Goal: Check status: Check status

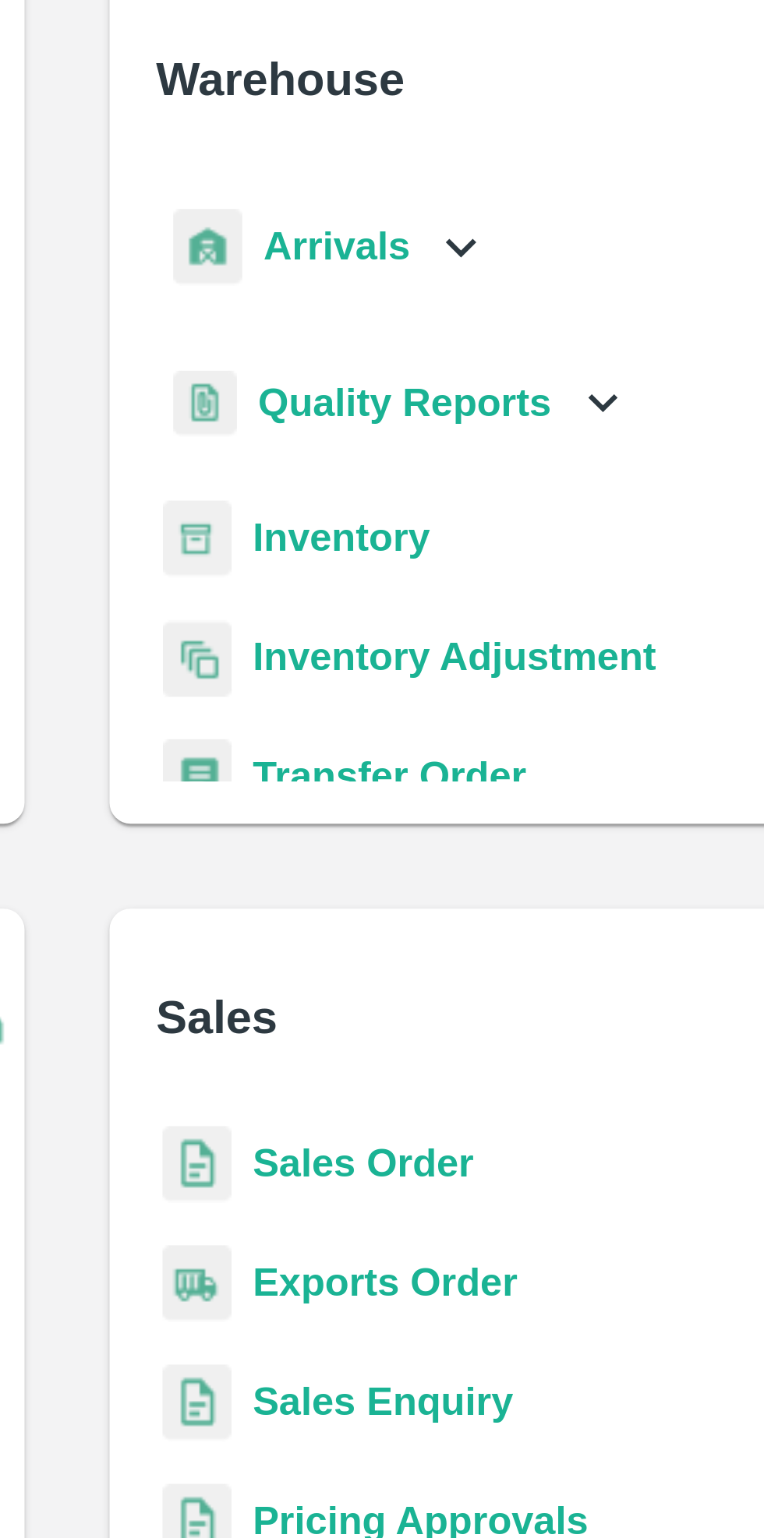
click at [495, 180] on icon at bounding box center [497, 177] width 17 height 17
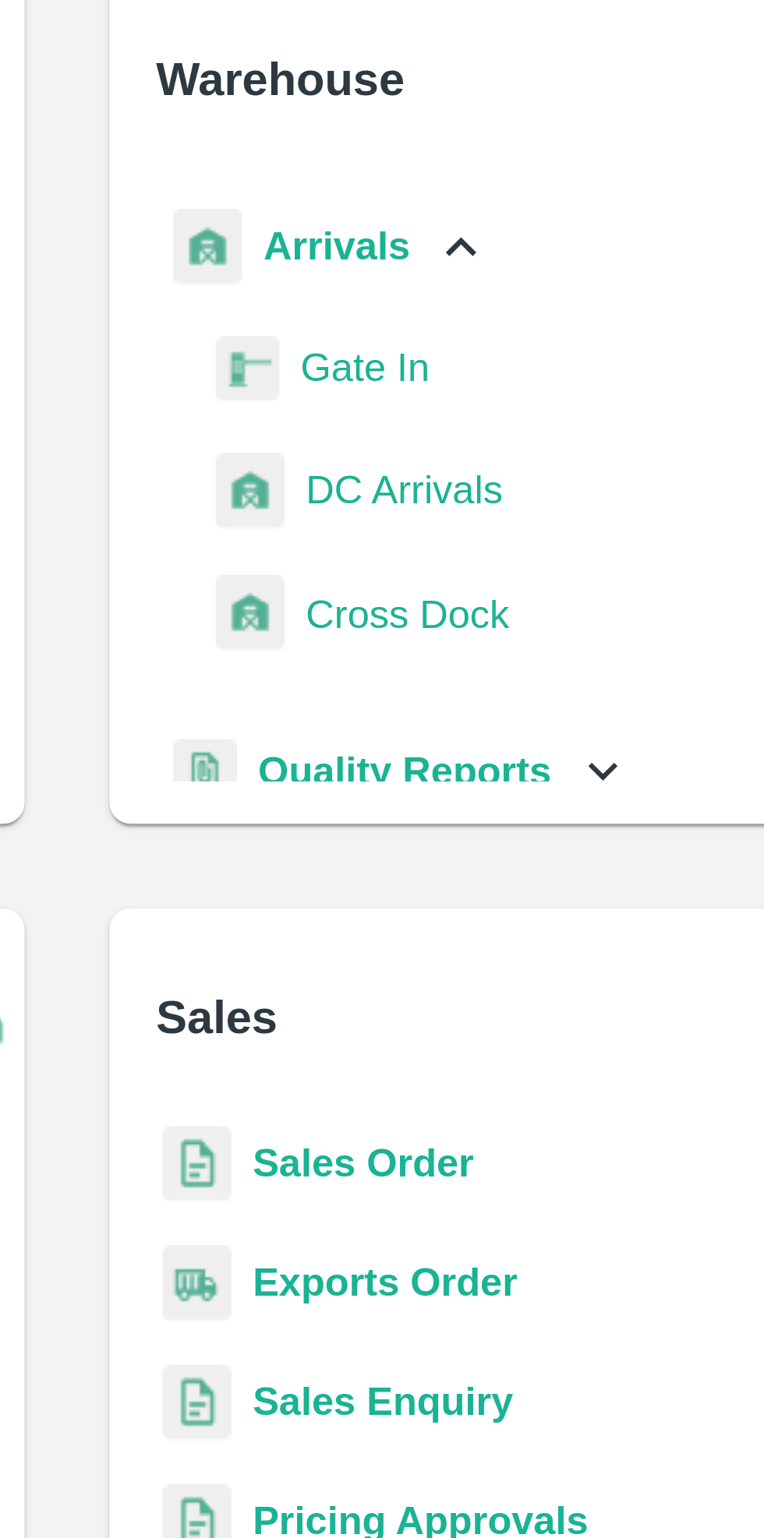
click at [493, 253] on span "DC Arrivals" at bounding box center [481, 249] width 58 height 17
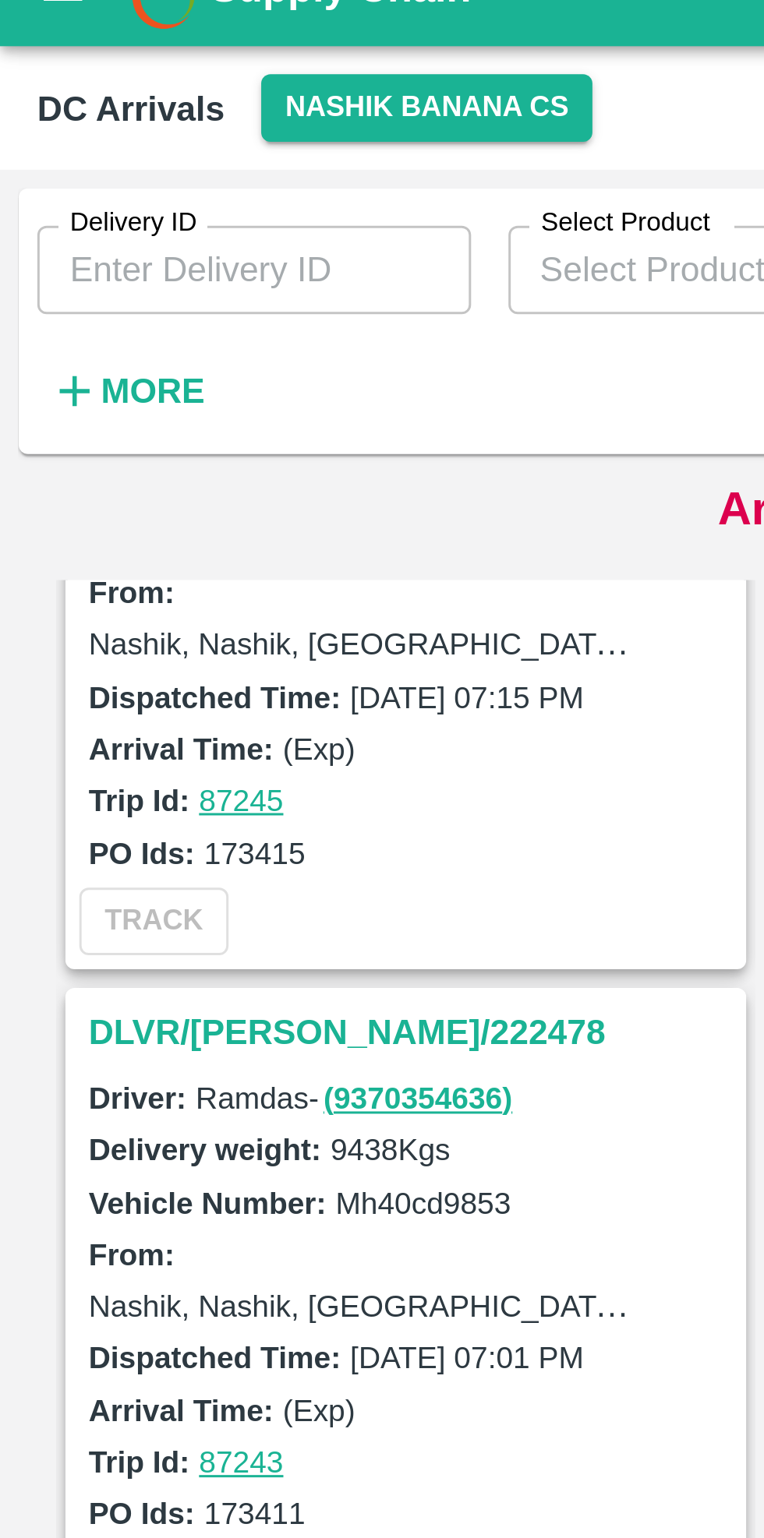
scroll to position [2748, 0]
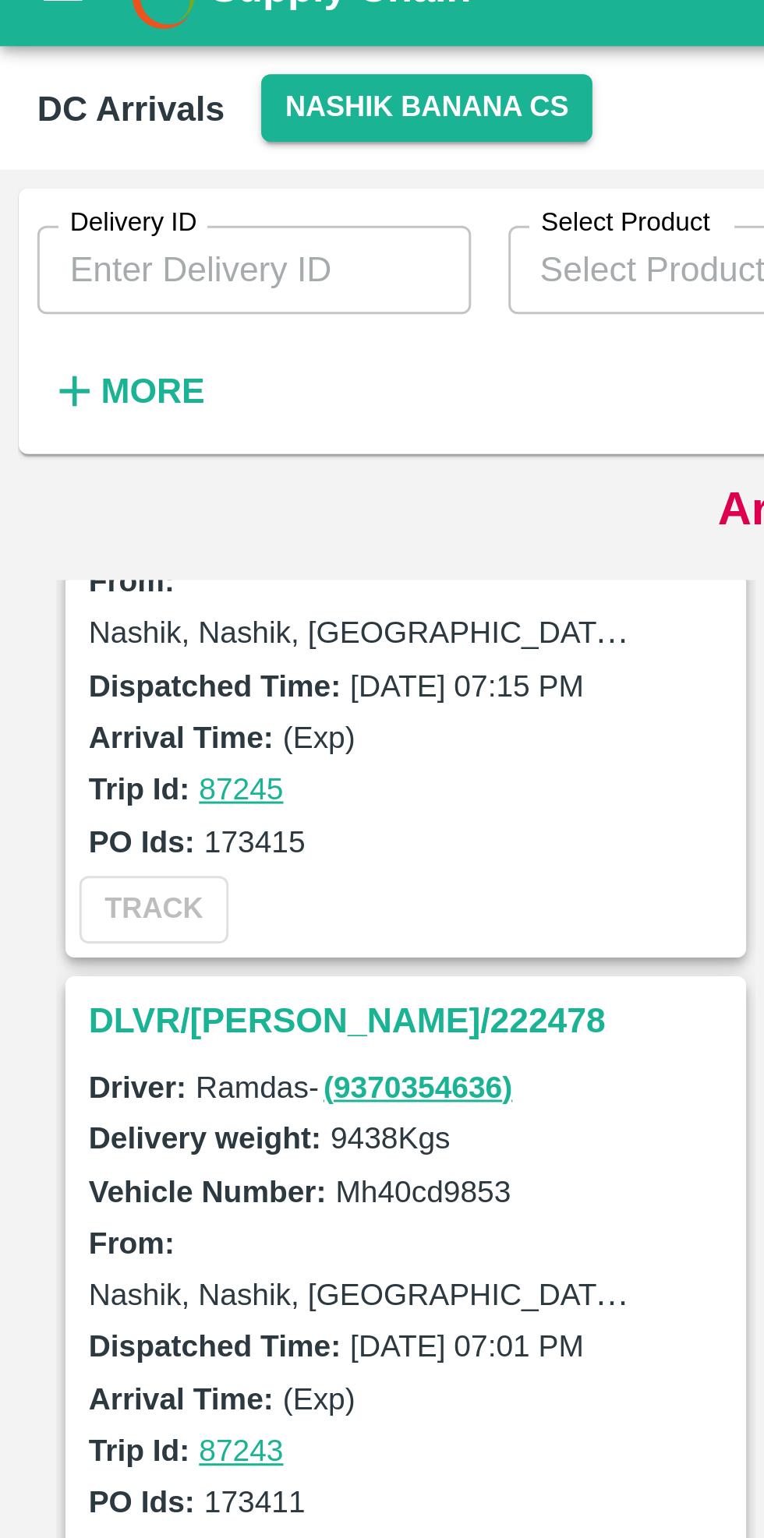
click at [90, 355] on h3 "DLVR/[PERSON_NAME]/222478" at bounding box center [138, 365] width 217 height 20
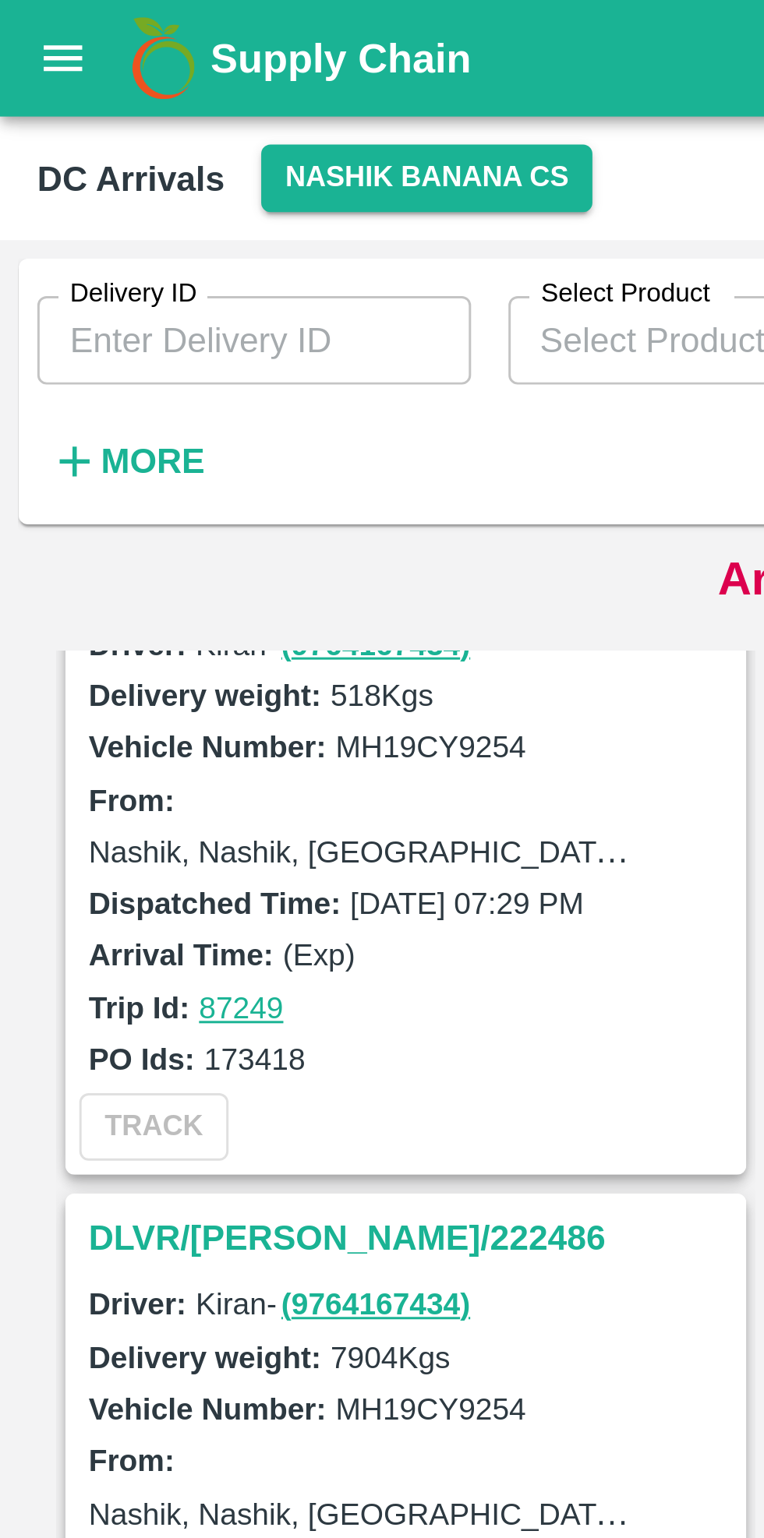
scroll to position [1813, 0]
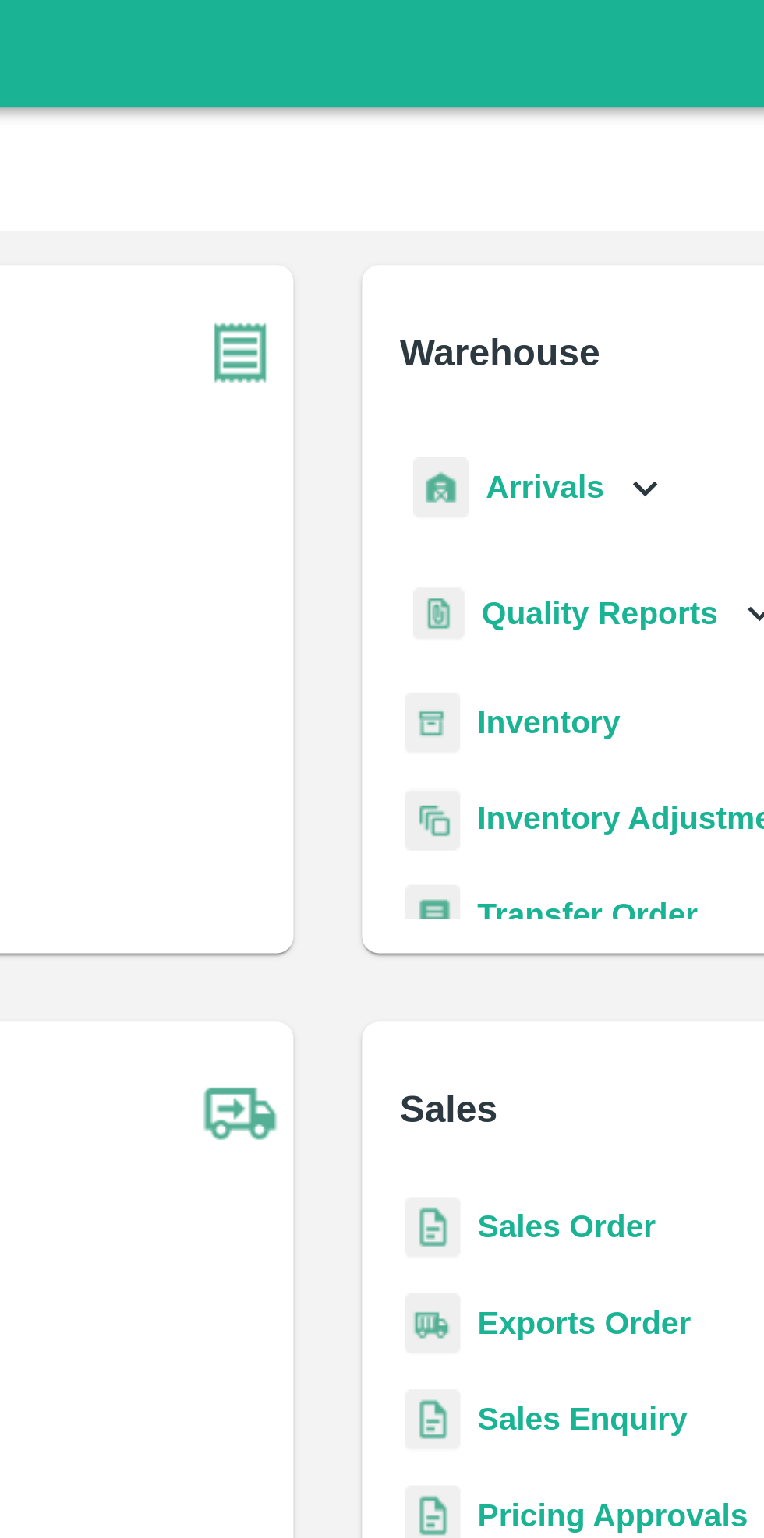
click at [462, 267] on b "Inventory" at bounding box center [462, 263] width 52 height 12
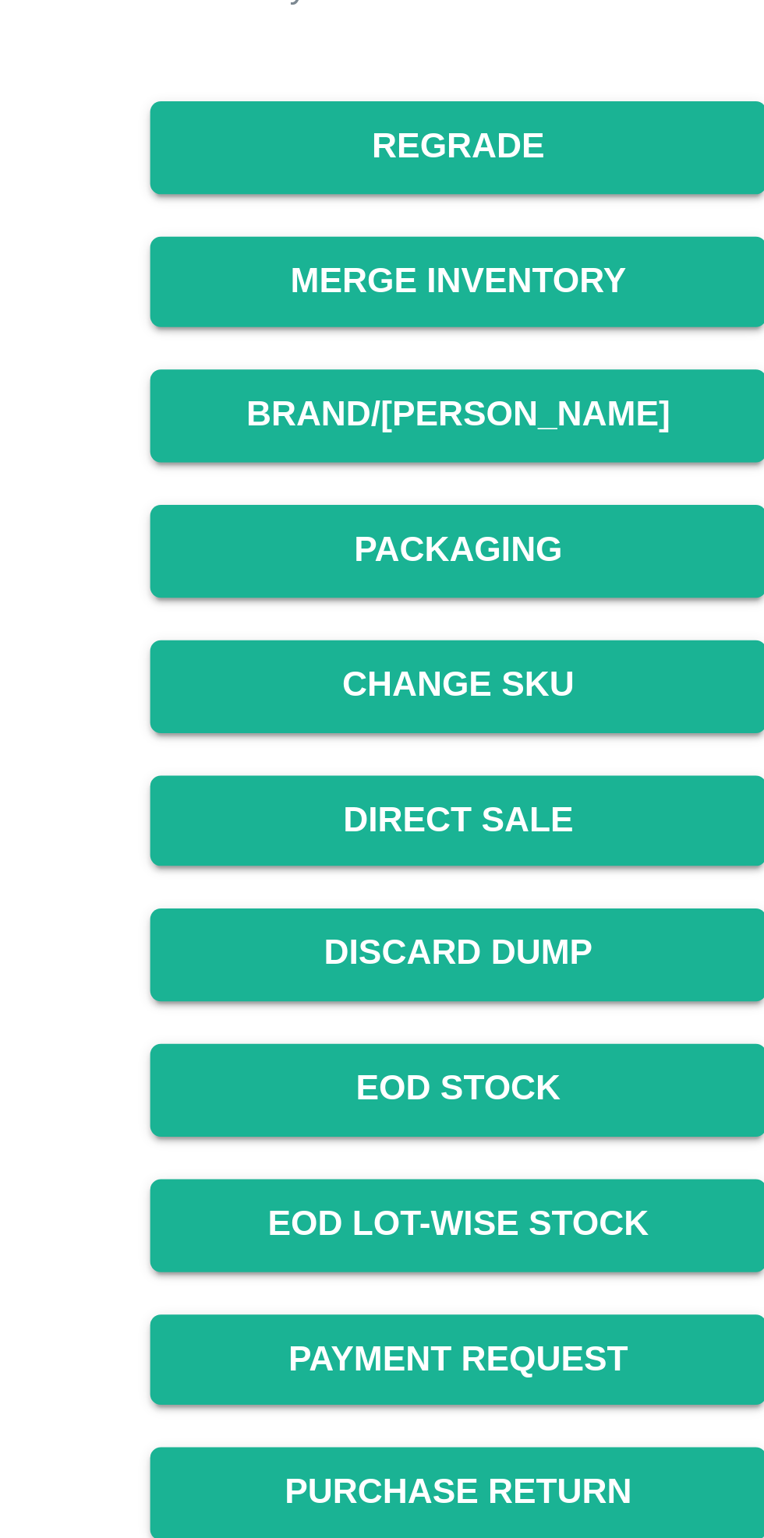
click at [515, 587] on link "EOD Stock" at bounding box center [500, 583] width 180 height 27
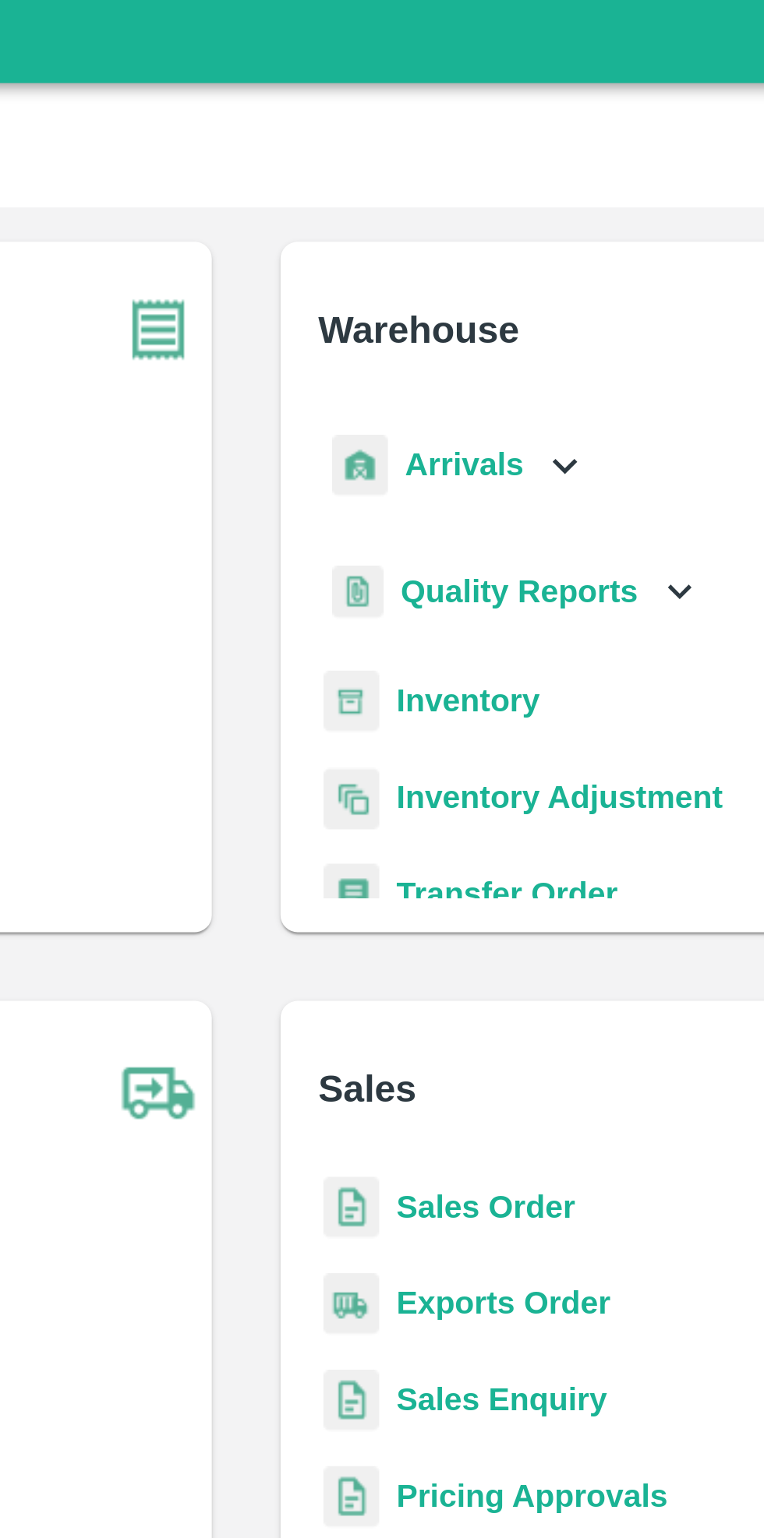
click at [470, 263] on b "Inventory" at bounding box center [462, 263] width 52 height 12
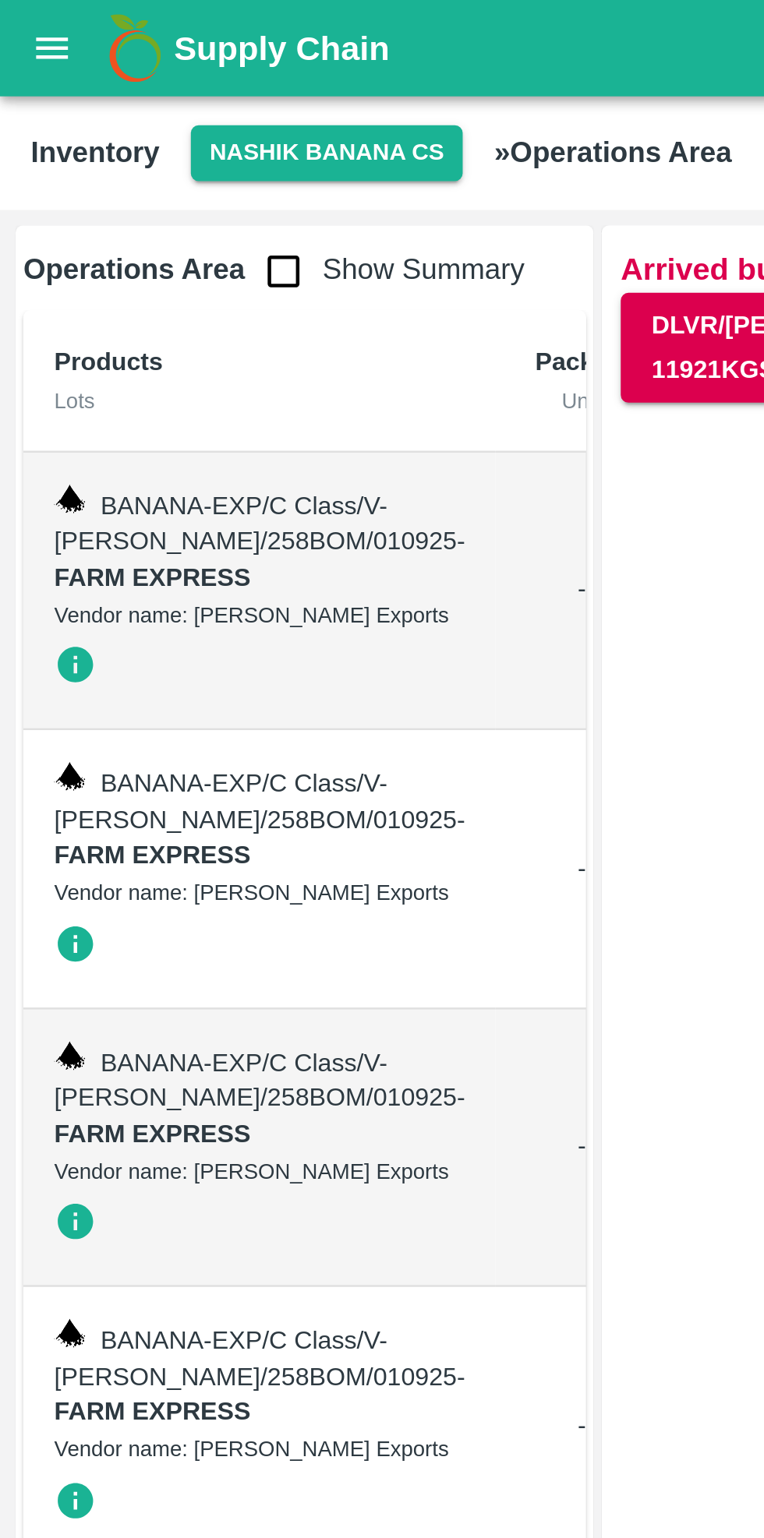
click at [113, 117] on input "checkbox" at bounding box center [114, 109] width 31 height 31
checkbox input "true"
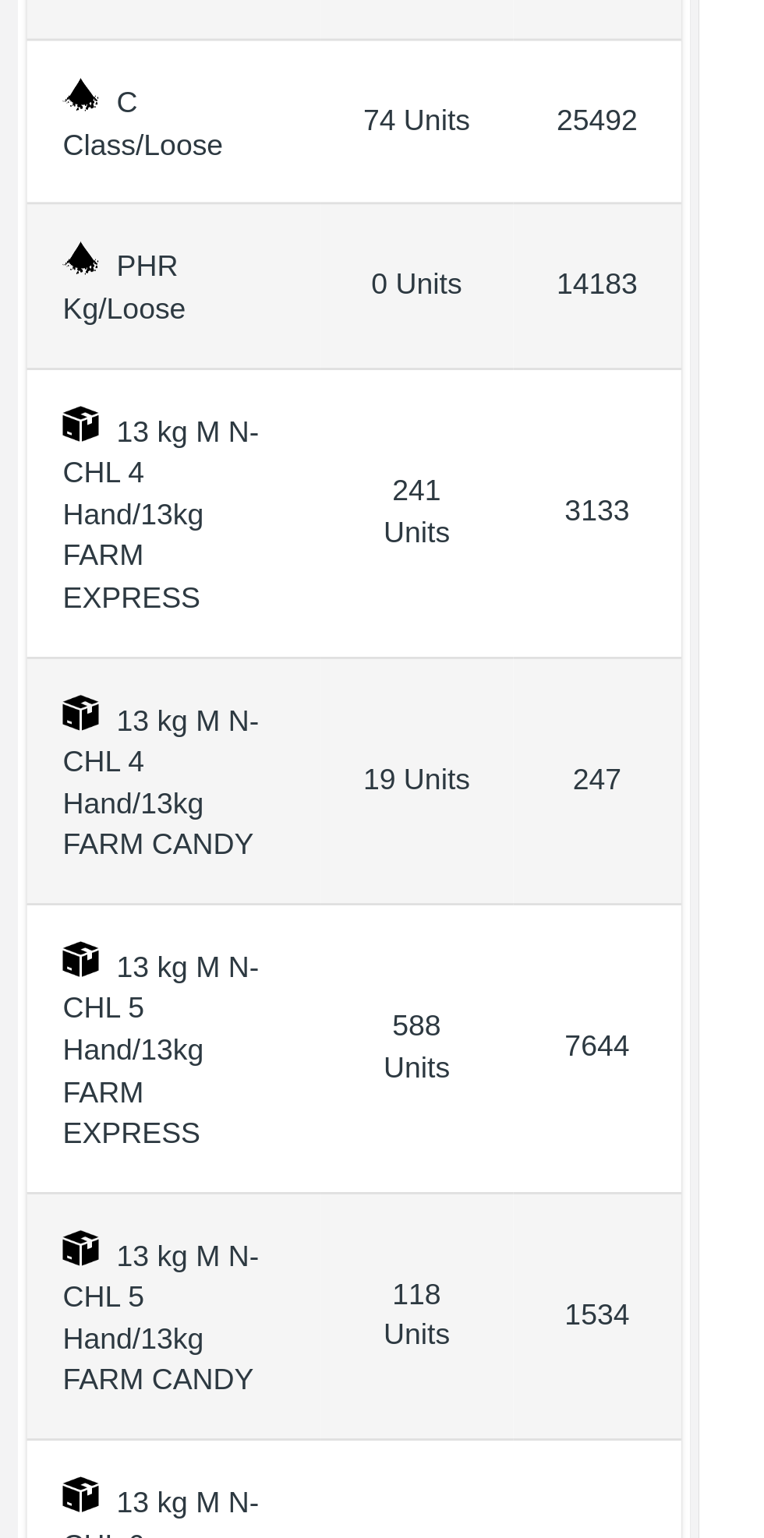
scroll to position [28, 0]
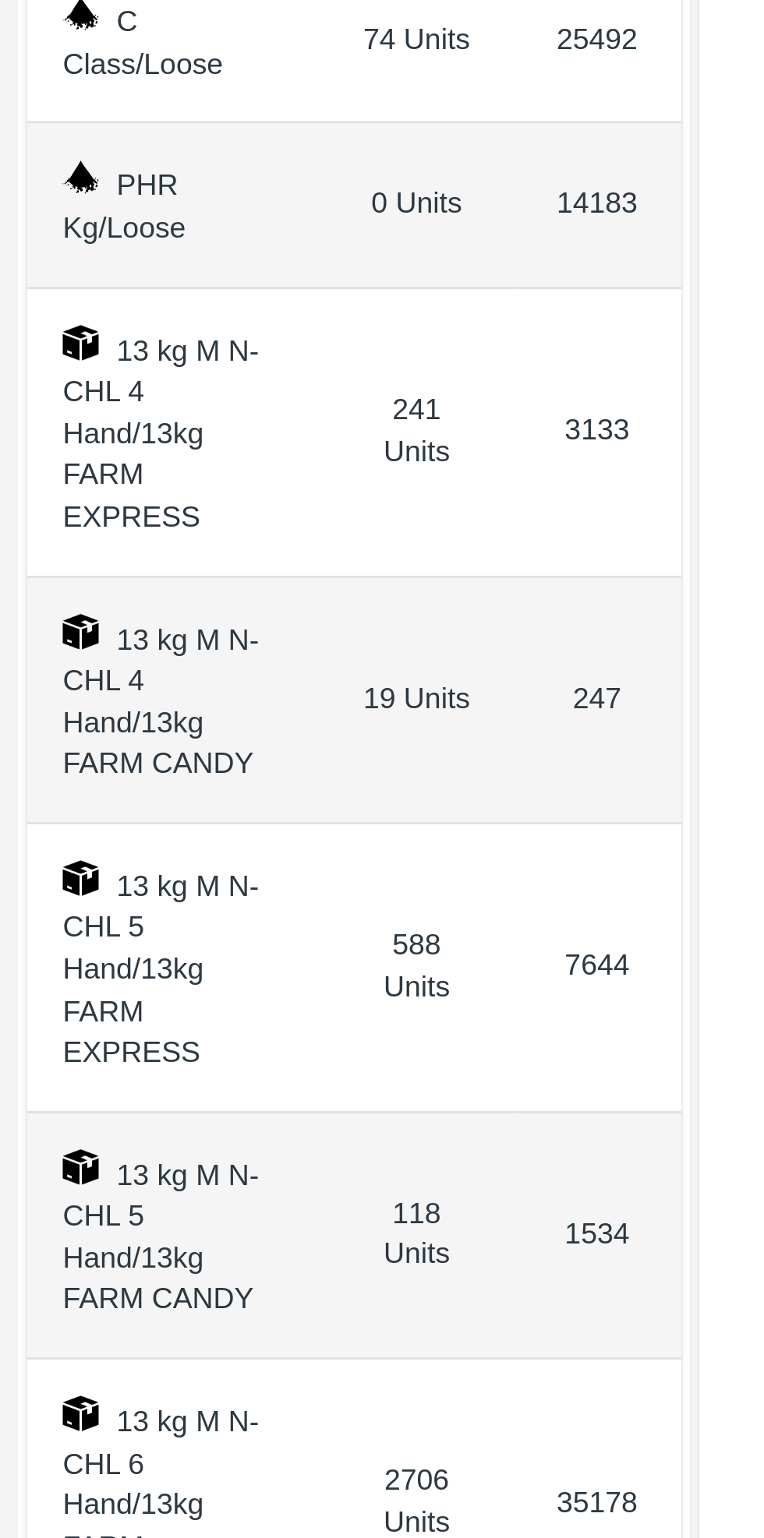
click at [92, 803] on td "13 kg M N-CHL 6 Hand/13kg FARM CANDY" at bounding box center [60, 846] width 102 height 86
